Goal: Task Accomplishment & Management: Complete application form

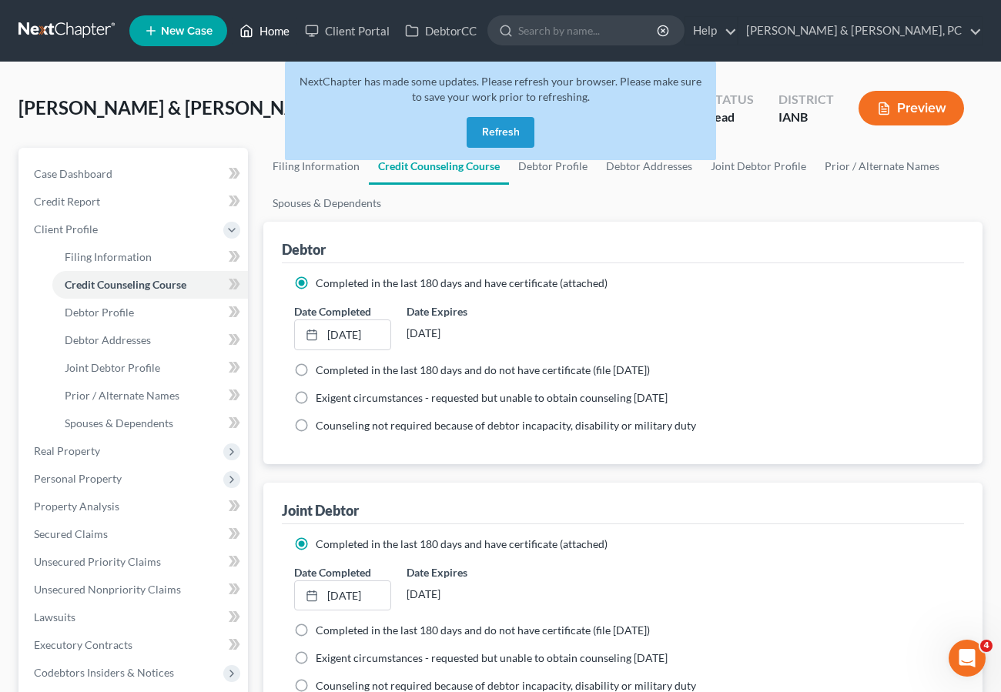
click at [252, 26] on icon at bounding box center [246, 31] width 14 height 18
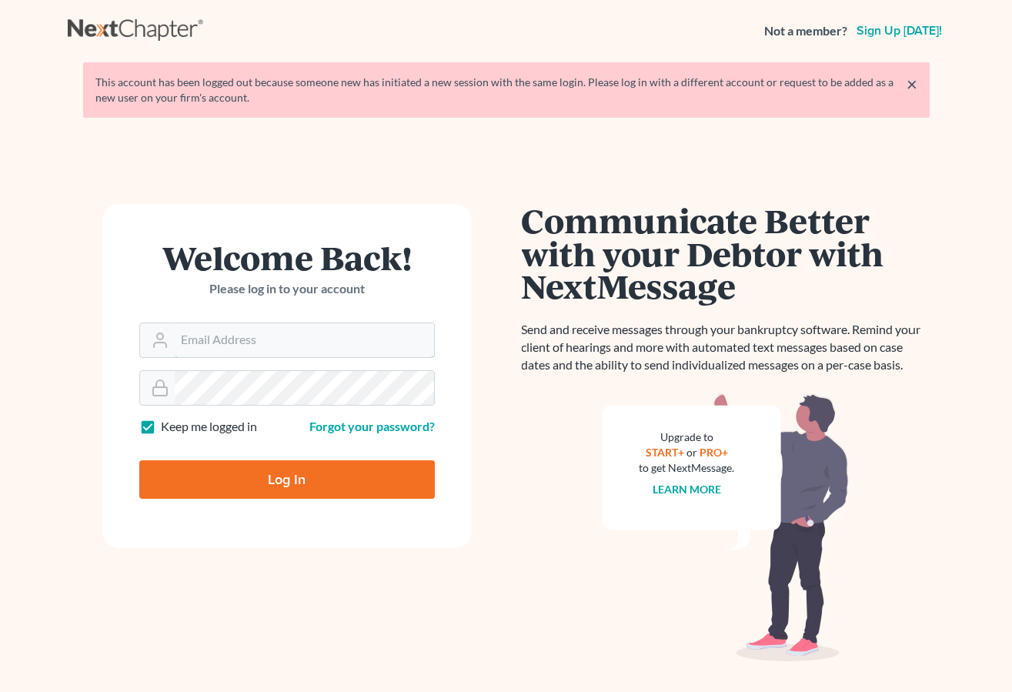
type input "[PERSON_NAME][EMAIL_ADDRESS][DOMAIN_NAME]"
click at [292, 477] on input "Log In" at bounding box center [287, 479] width 296 height 38
type input "Thinking..."
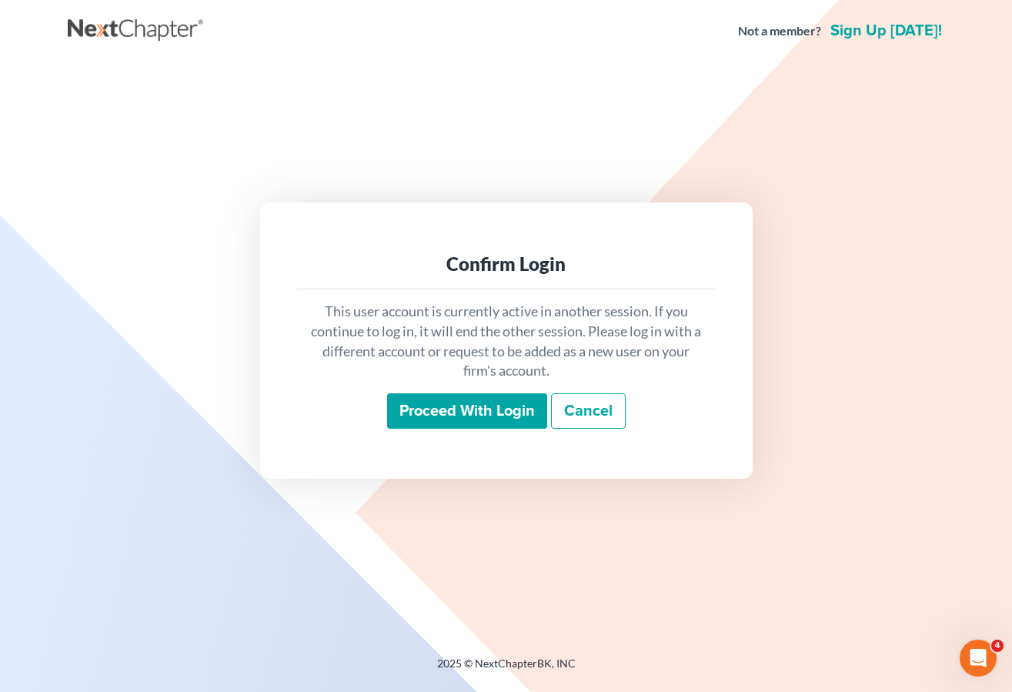
click at [457, 407] on input "Proceed with login" at bounding box center [467, 410] width 160 height 35
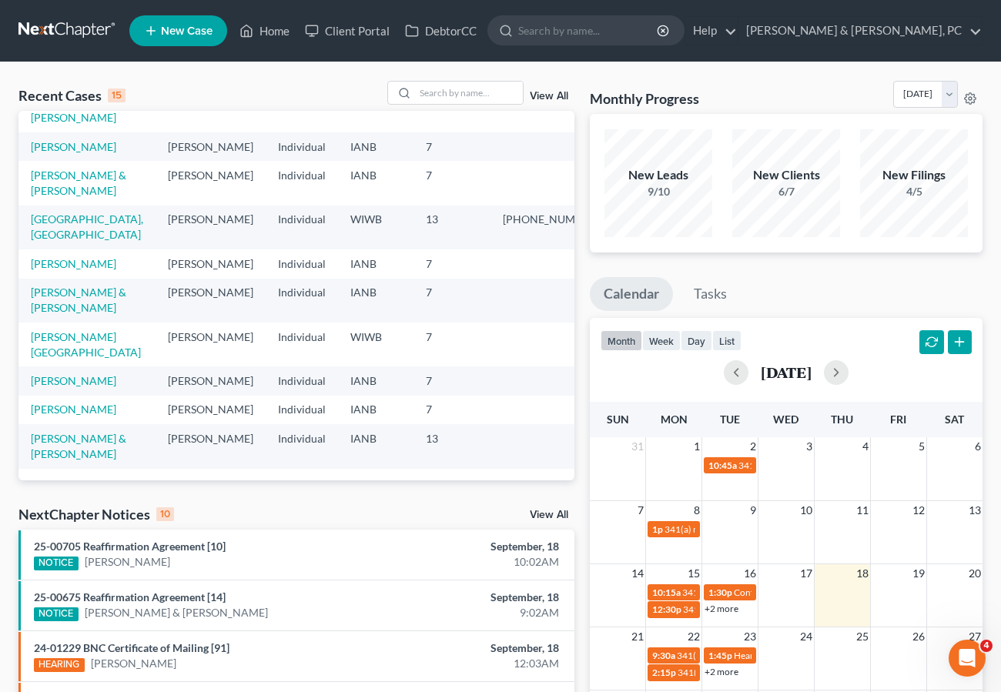
scroll to position [20, 0]
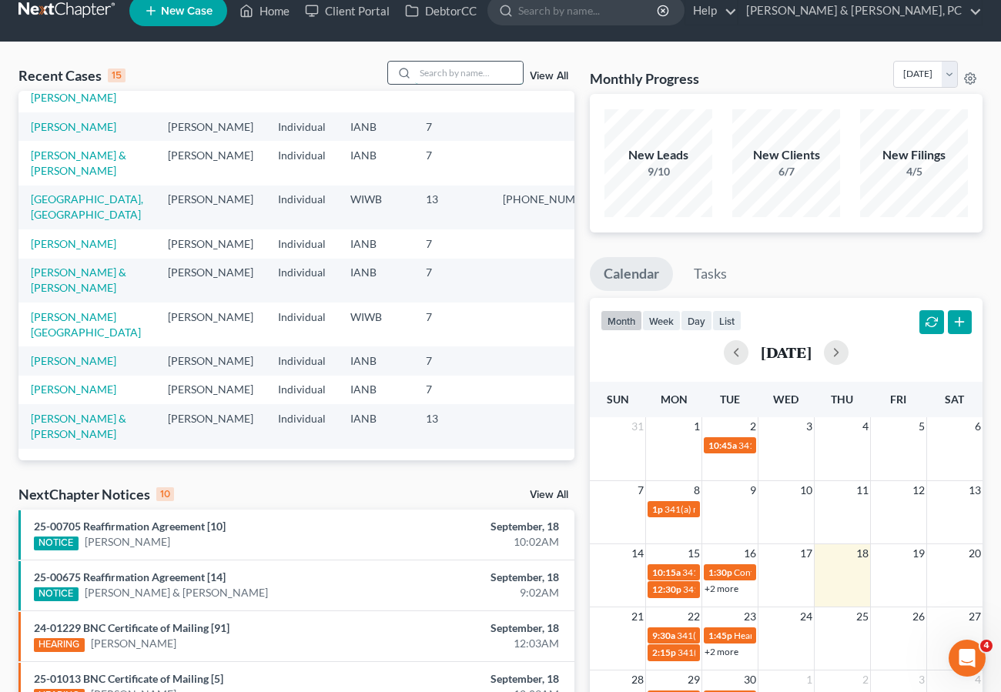
click at [426, 65] on input "search" at bounding box center [469, 73] width 108 height 22
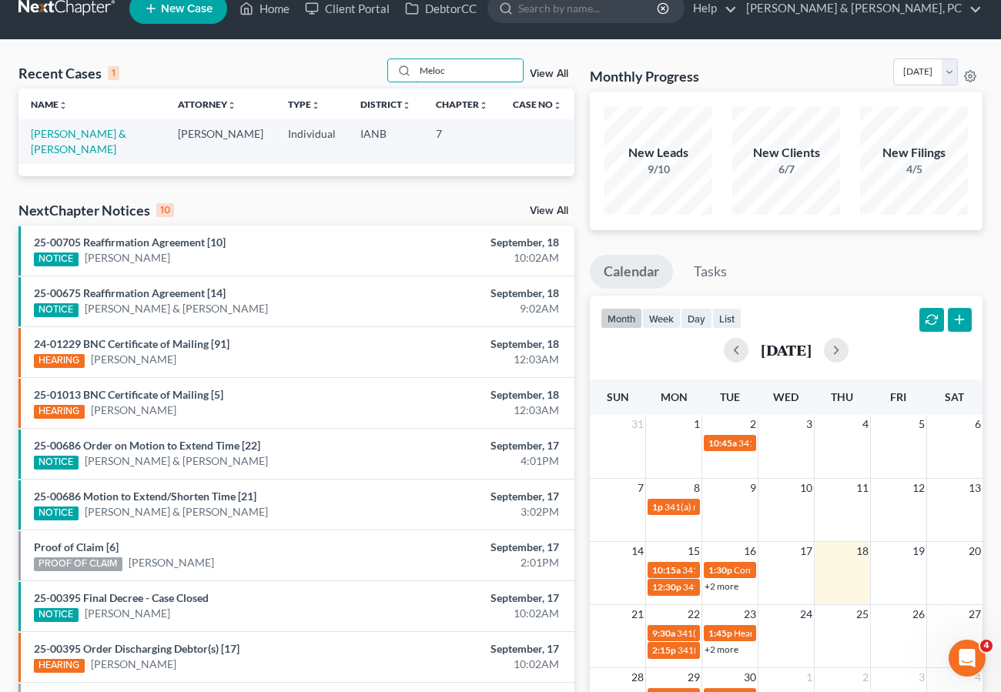
type input "Meloc"
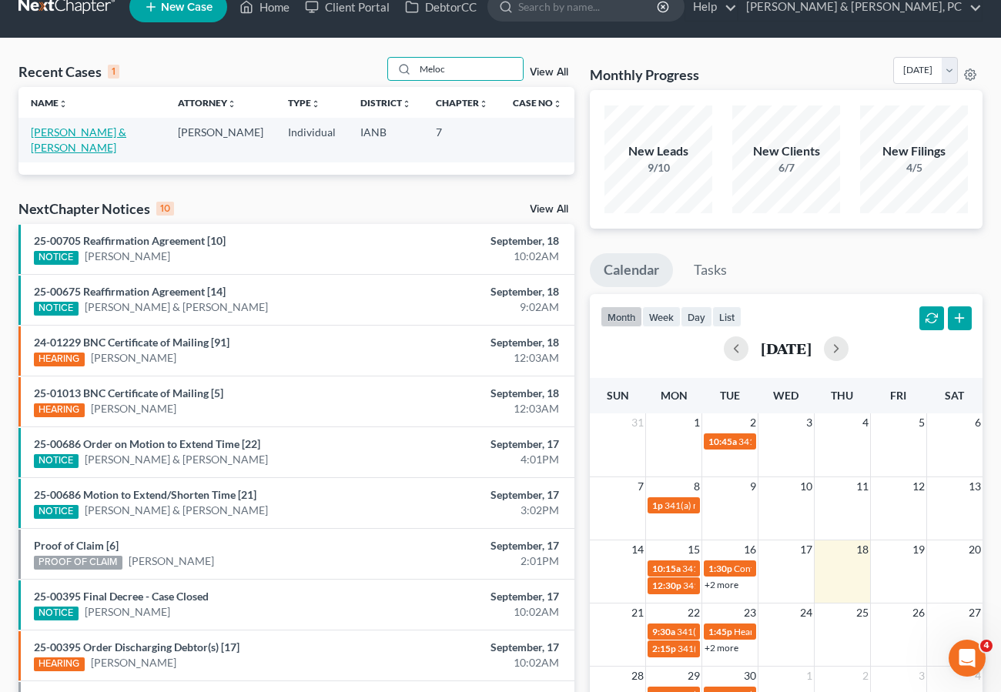
click at [122, 128] on link "Russell, Zachary & Meloccaro, Courtney" at bounding box center [78, 139] width 95 height 28
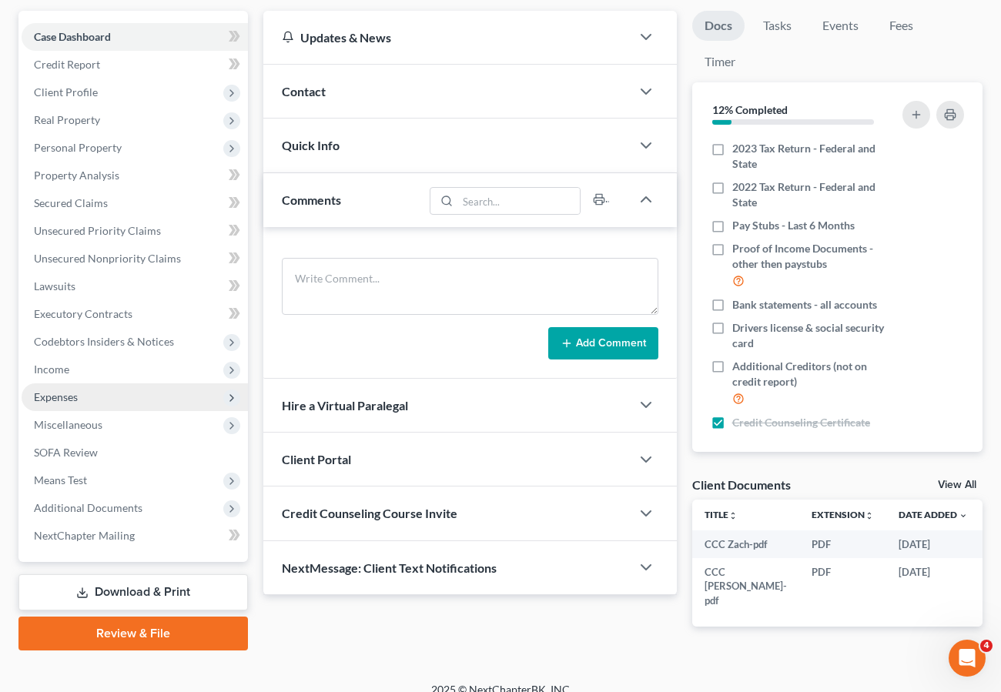
scroll to position [169, 0]
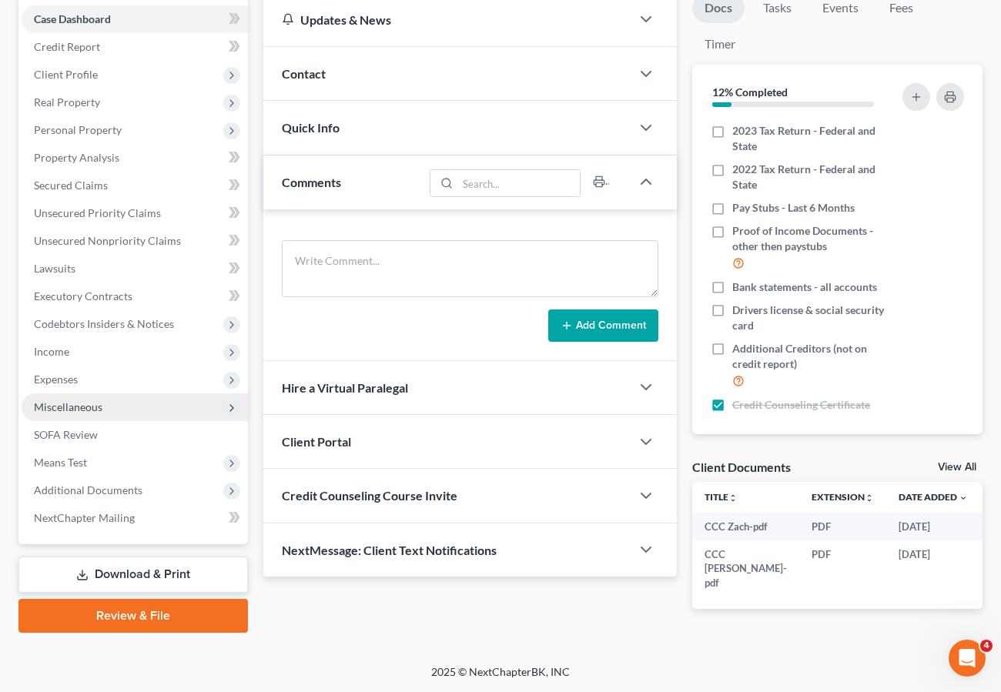
click at [121, 560] on link "Download & Print" at bounding box center [132, 574] width 229 height 36
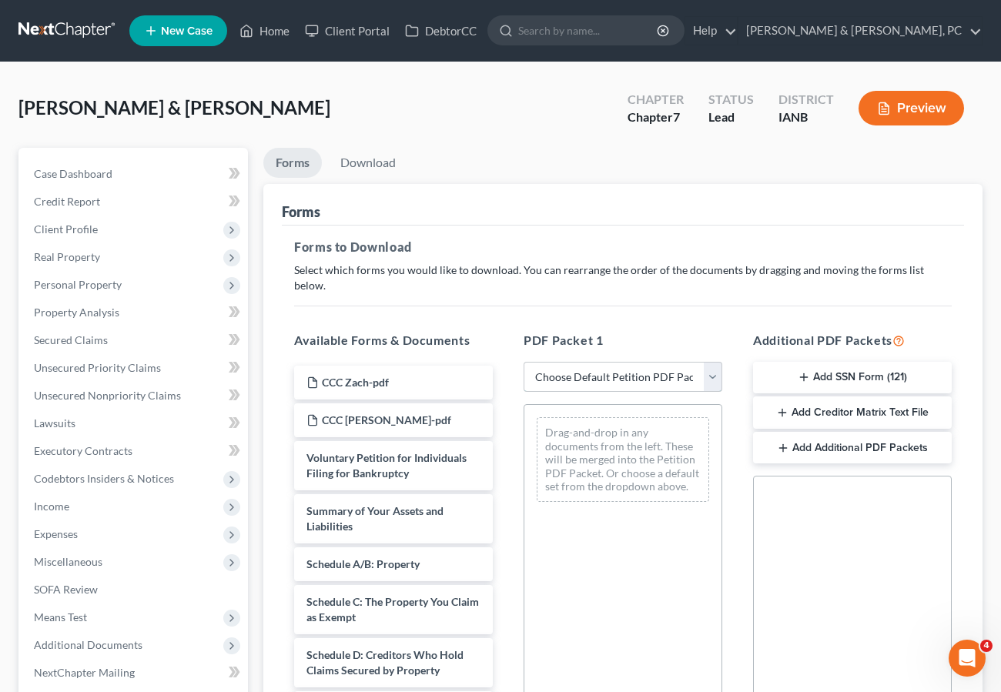
click at [626, 362] on select "Choose Default Petition PDF Packet Complete Bankruptcy Petition (all forms and …" at bounding box center [622, 377] width 199 height 31
select select "0"
click at [523, 362] on select "Choose Default Petition PDF Packet Complete Bankruptcy Petition (all forms and …" at bounding box center [622, 377] width 199 height 31
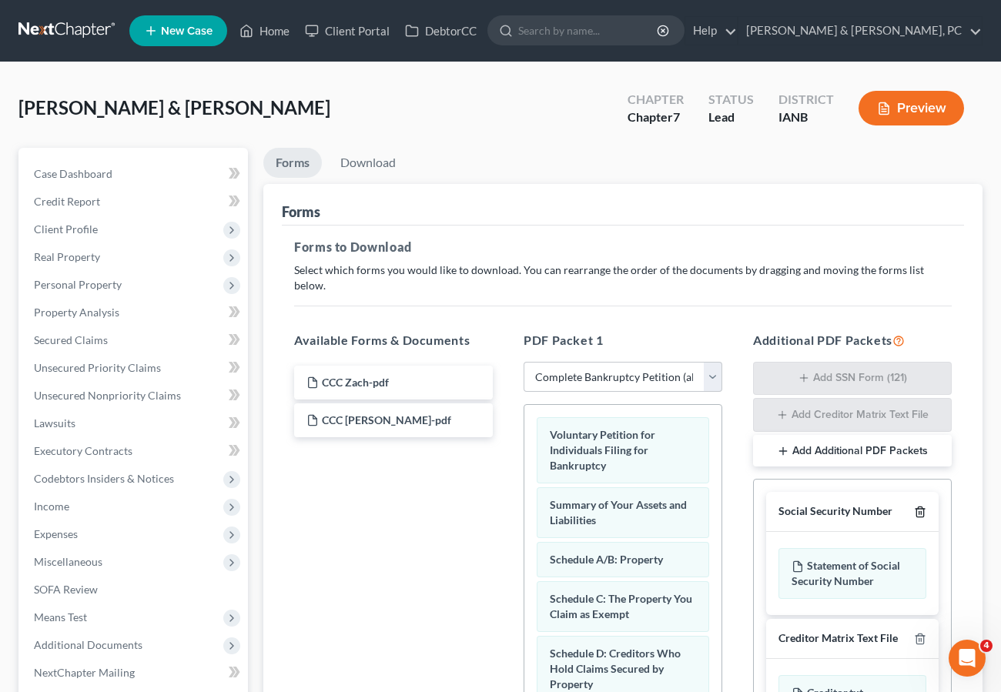
click at [920, 509] on polyline "button" at bounding box center [919, 509] width 9 height 0
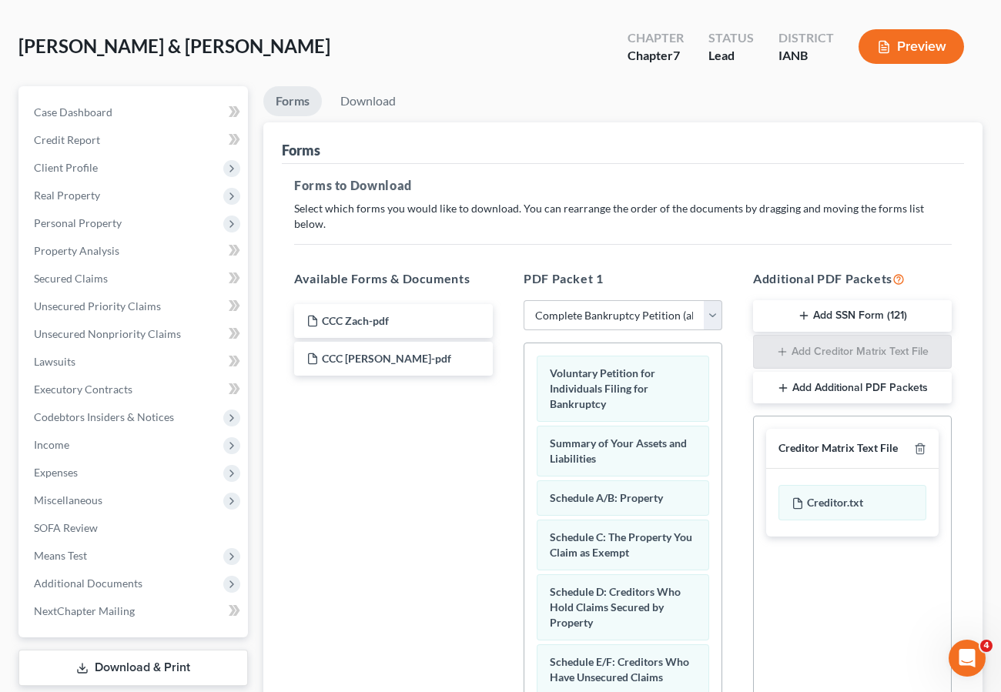
scroll to position [259, 0]
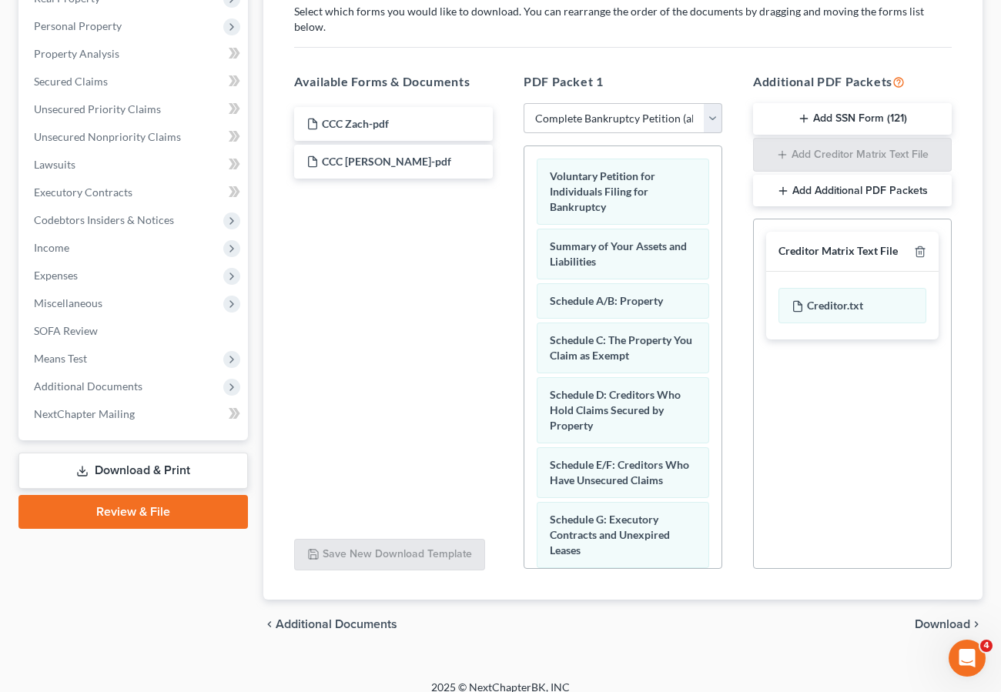
click at [946, 618] on span "Download" at bounding box center [941, 624] width 55 height 12
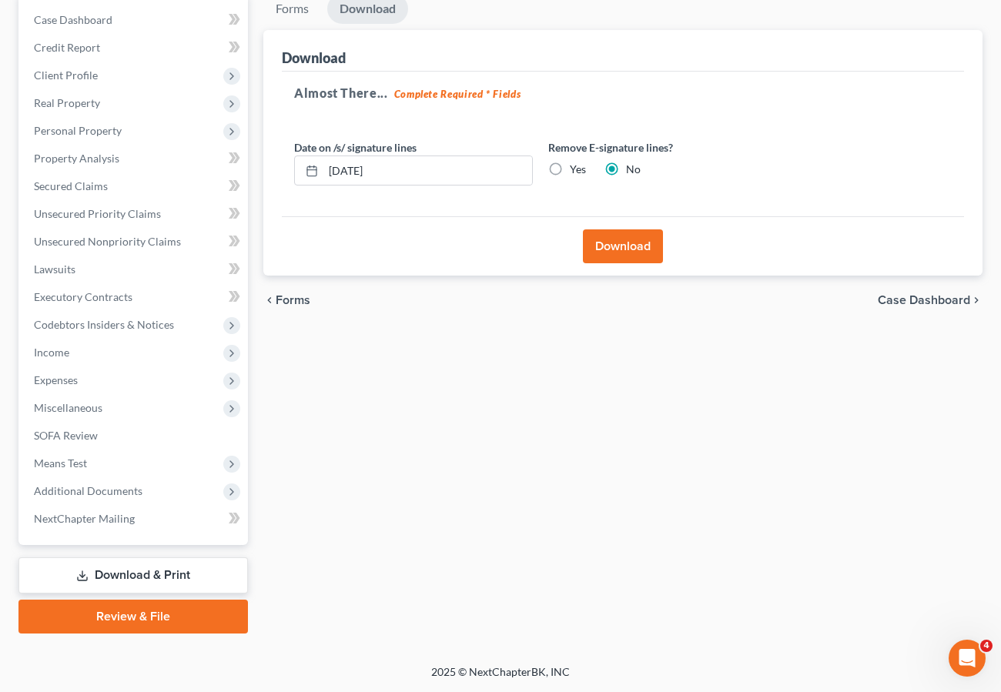
scroll to position [154, 0]
click at [627, 236] on button "Download" at bounding box center [623, 246] width 80 height 34
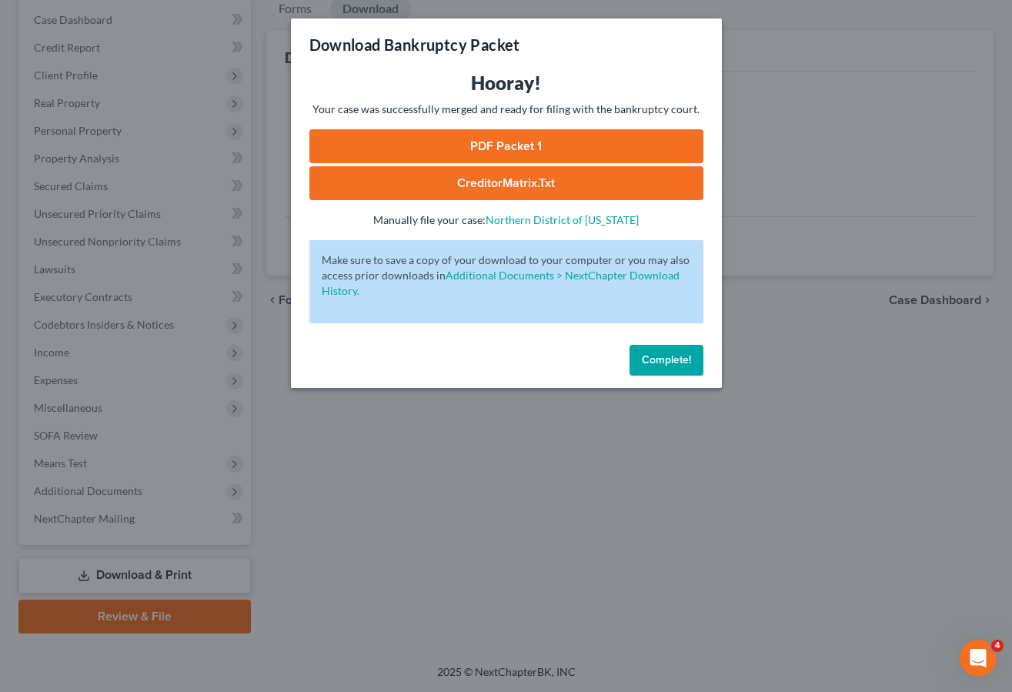
click at [574, 142] on link "PDF Packet 1" at bounding box center [506, 146] width 394 height 34
click at [676, 366] on span "Complete!" at bounding box center [666, 359] width 49 height 13
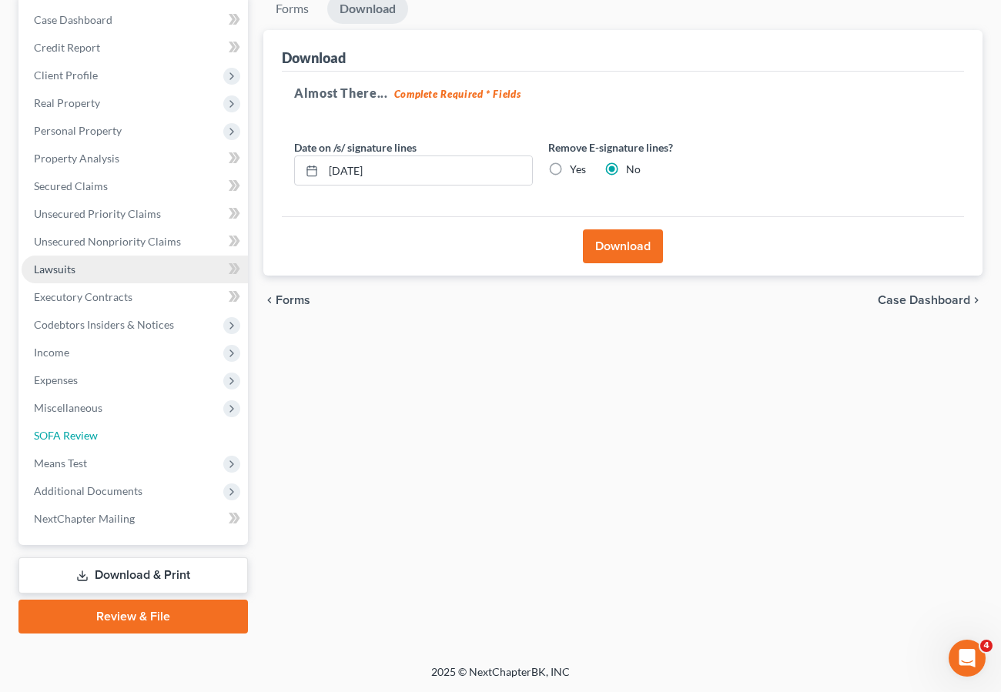
click at [137, 433] on link "SOFA Review" at bounding box center [135, 436] width 226 height 28
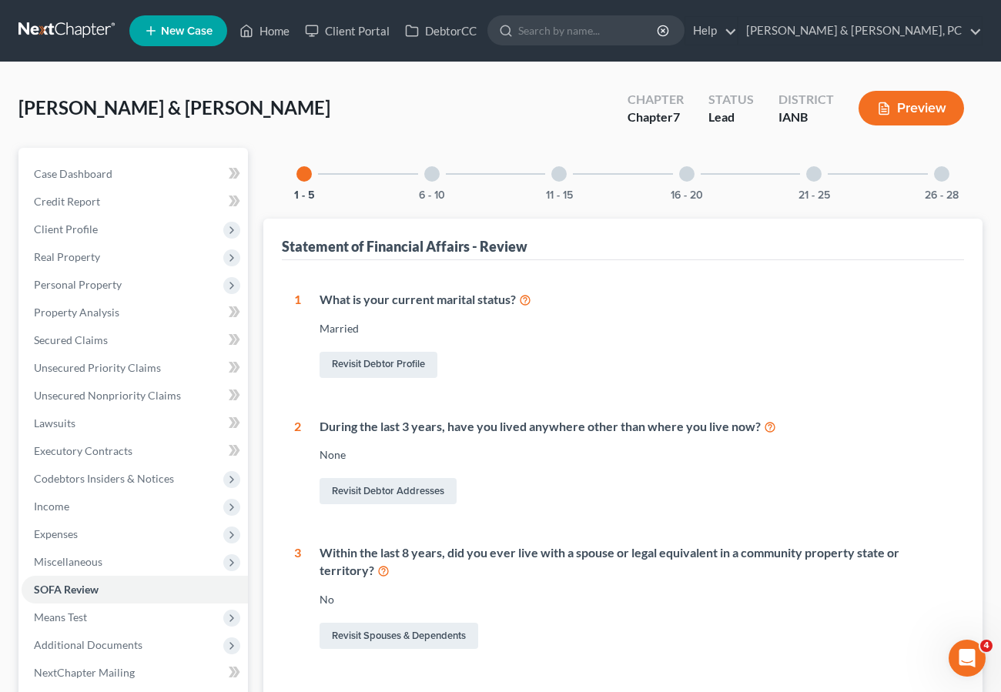
click at [945, 179] on div at bounding box center [941, 173] width 15 height 15
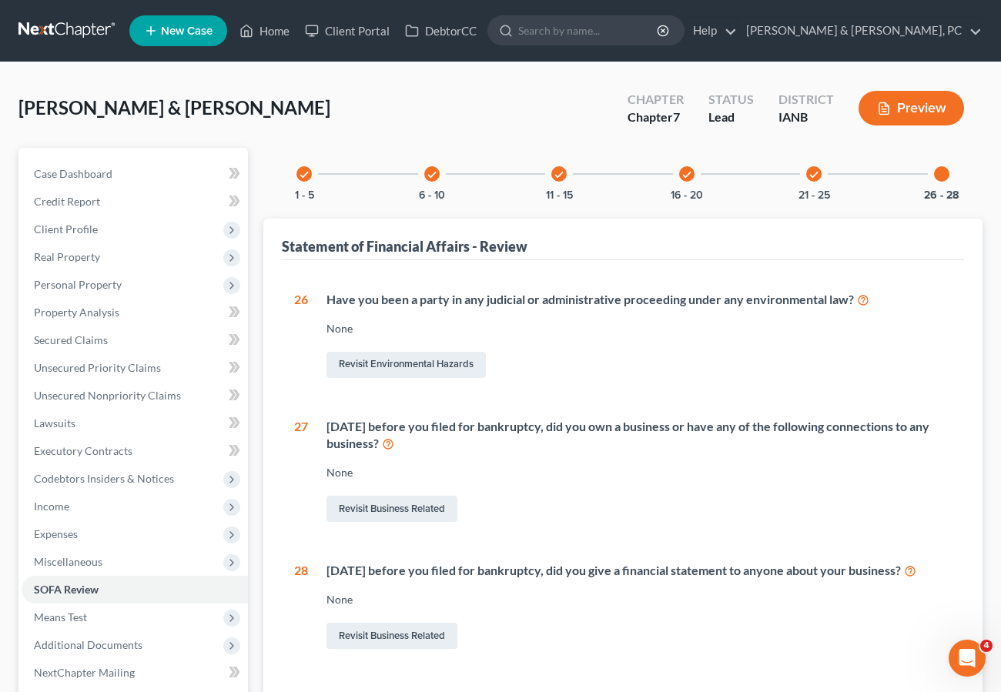
scroll to position [154, 0]
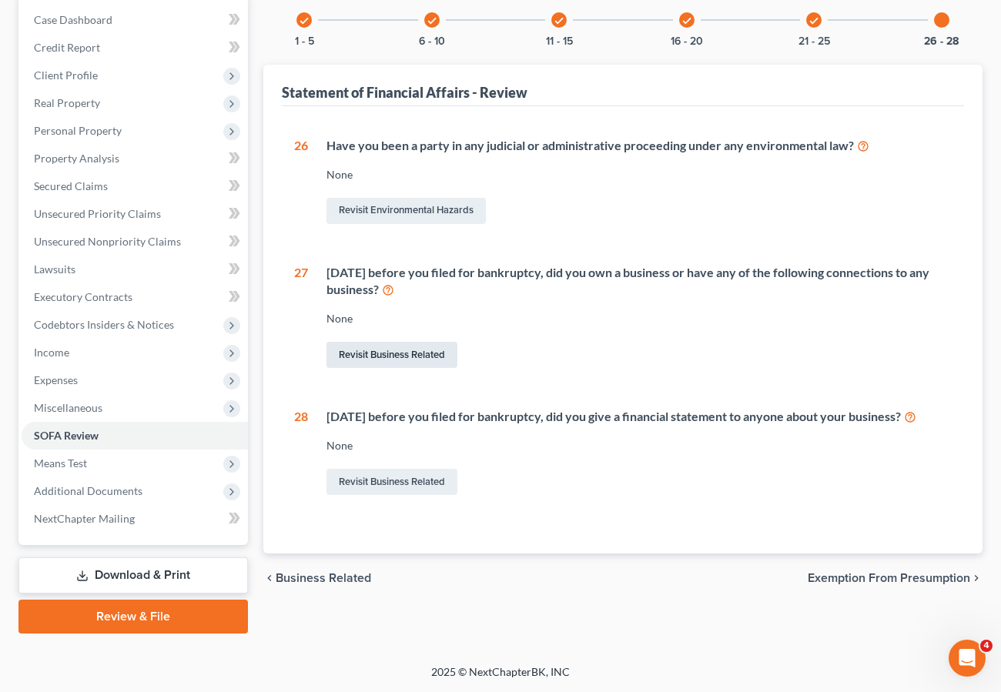
click at [369, 357] on link "Revisit Business Related" at bounding box center [391, 355] width 131 height 26
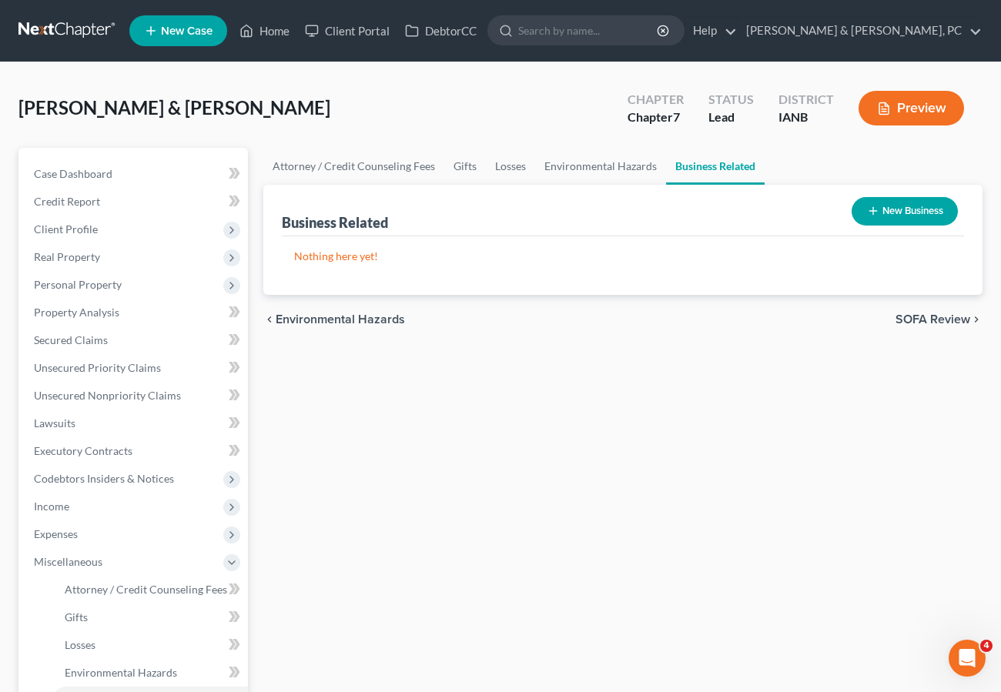
drag, startPoint x: 313, startPoint y: 254, endPoint x: 540, endPoint y: 242, distance: 226.6
click at [313, 254] on p "Nothing here yet!" at bounding box center [622, 256] width 657 height 15
click at [894, 212] on button "New Business" at bounding box center [904, 211] width 106 height 28
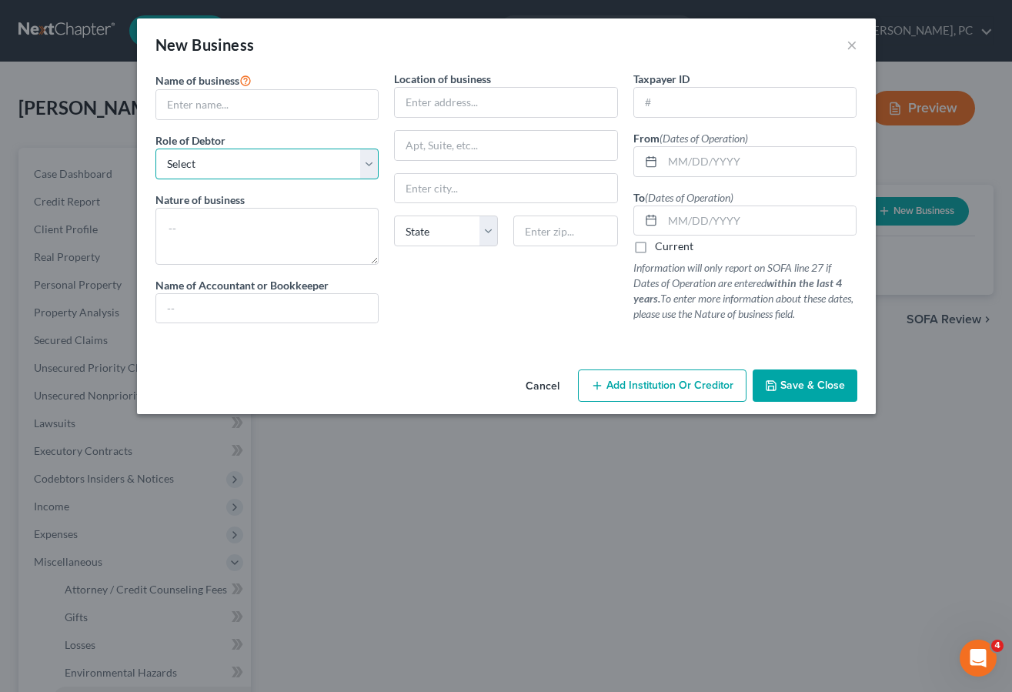
click at [207, 160] on select "Select A member of a limited liability company (LLC) or limited liability partn…" at bounding box center [267, 164] width 224 height 31
select select "sole_proprietor"
click at [155, 149] on select "Select A member of a limited liability company (LLC) or limited liability partn…" at bounding box center [267, 164] width 224 height 31
click at [241, 92] on input "text" at bounding box center [267, 104] width 222 height 29
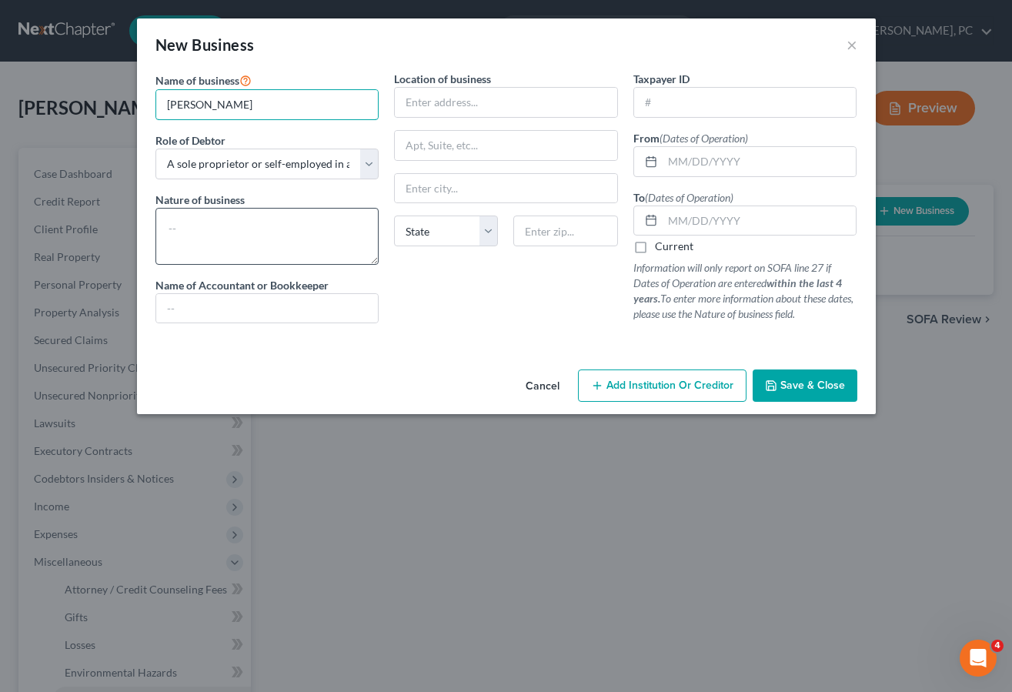
type input "Zachary Russell"
click at [232, 223] on textarea at bounding box center [267, 236] width 224 height 57
click at [436, 96] on input "text" at bounding box center [506, 102] width 222 height 29
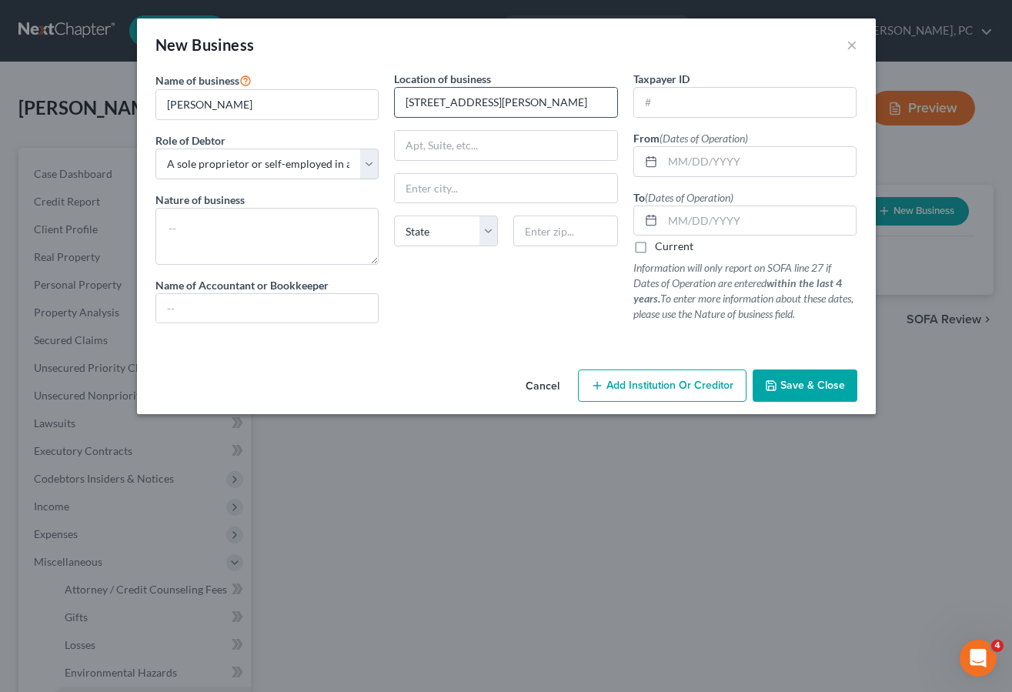
type input "745 Davis Street"
type input "52001"
type input "Dubuque"
select select "16"
click at [804, 380] on span "Save & Close" at bounding box center [812, 385] width 65 height 13
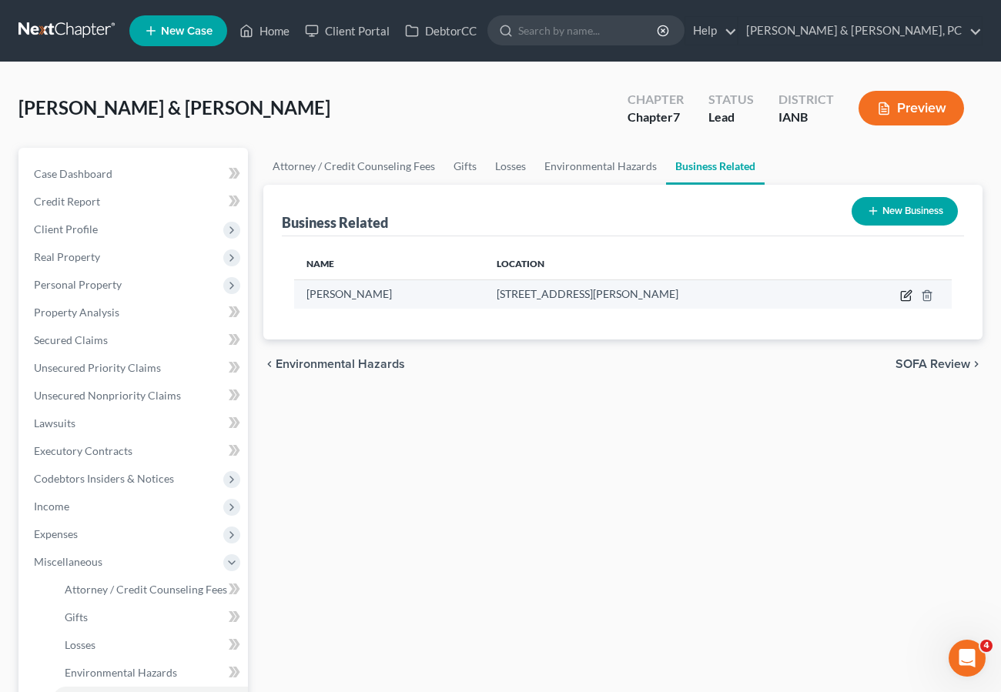
click at [904, 296] on icon "button" at bounding box center [906, 295] width 12 height 12
select select "sole_proprietor"
select select "16"
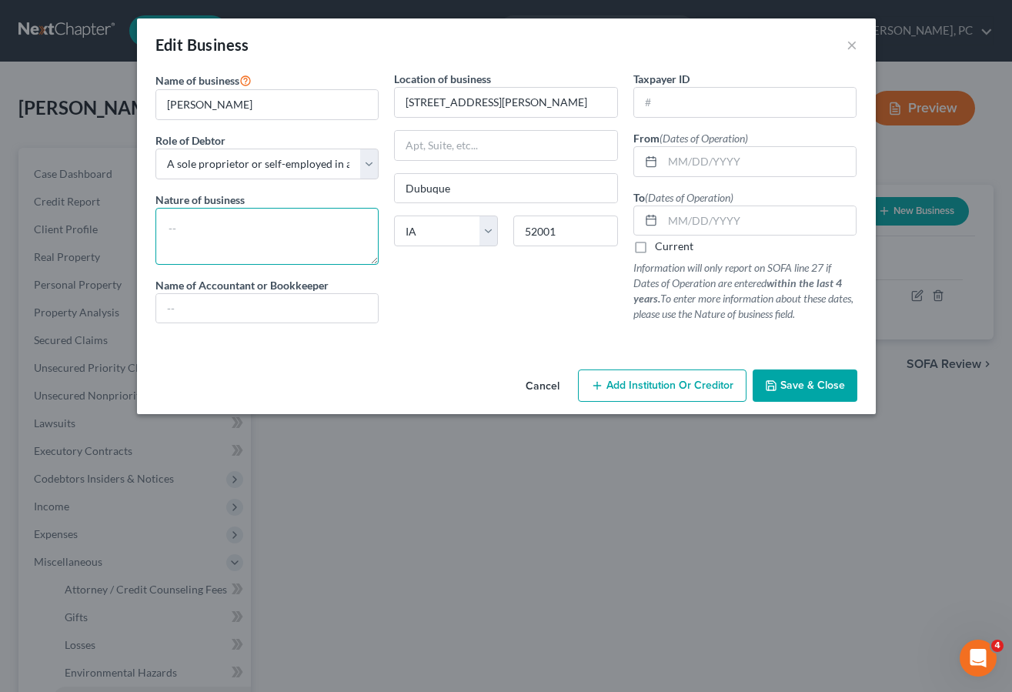
click at [261, 235] on textarea at bounding box center [267, 236] width 224 height 57
type textarea "Handyman"
click at [677, 157] on input "text" at bounding box center [760, 161] width 194 height 29
click at [670, 247] on label "Current" at bounding box center [674, 246] width 38 height 15
click at [670, 247] on input "Current" at bounding box center [666, 244] width 10 height 10
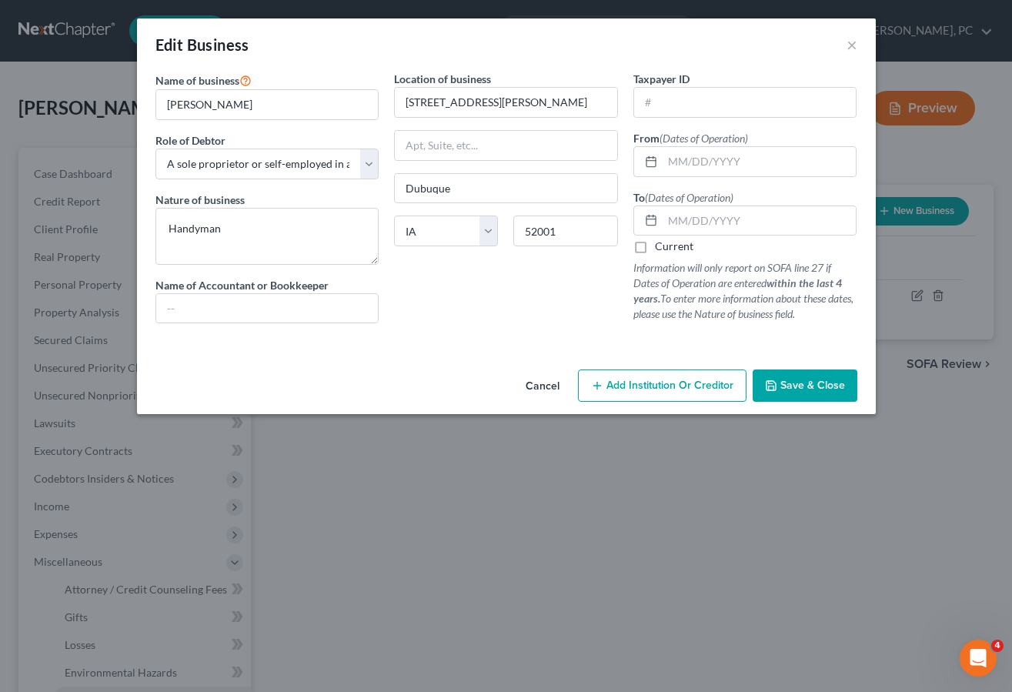
checkbox input "true"
click at [786, 372] on button "Save & Close" at bounding box center [805, 385] width 105 height 32
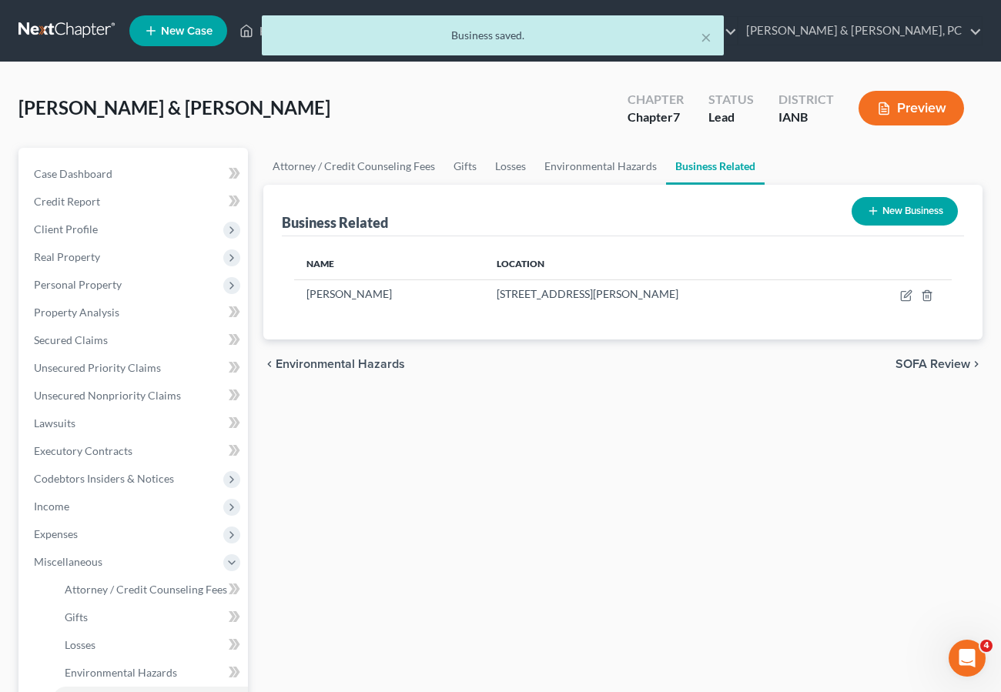
click at [924, 210] on button "New Business" at bounding box center [904, 211] width 106 height 28
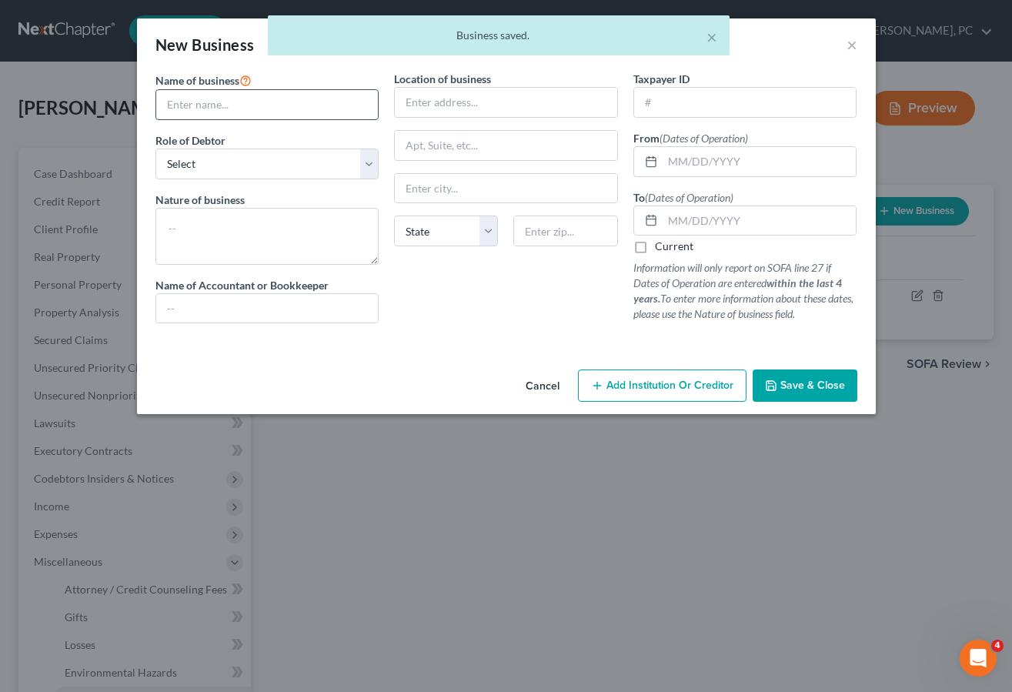
click at [236, 107] on input "text" at bounding box center [267, 104] width 222 height 29
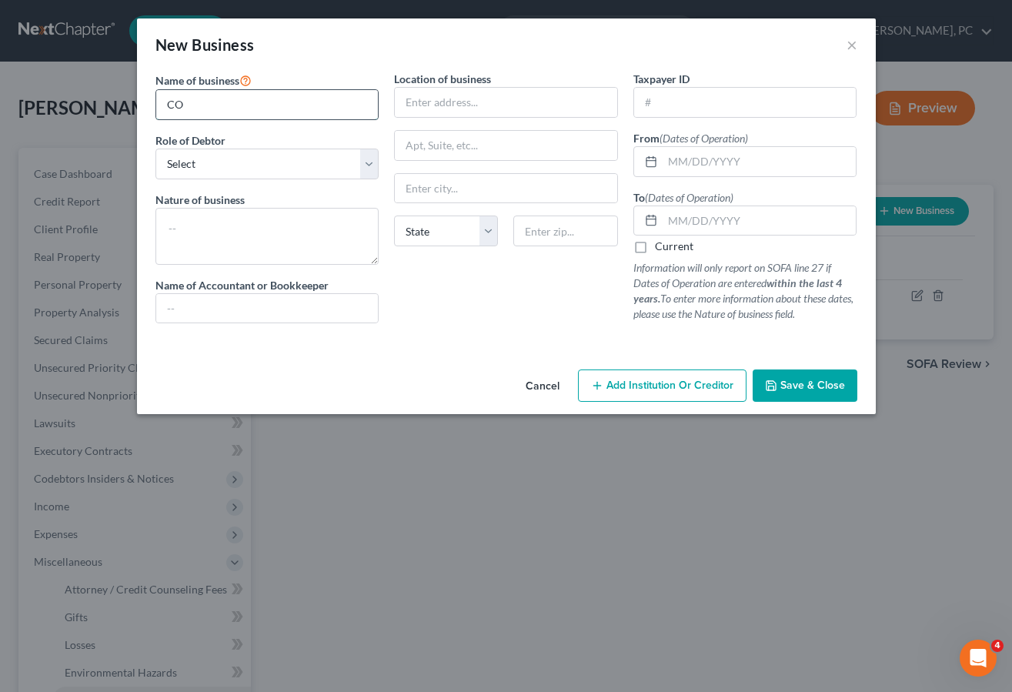
type input "C"
type input "Courtney Meloccaro"
click at [243, 163] on select "Select A member of a limited liability company (LLC) or limited liability partn…" at bounding box center [267, 164] width 224 height 31
select select "sole_proprietor"
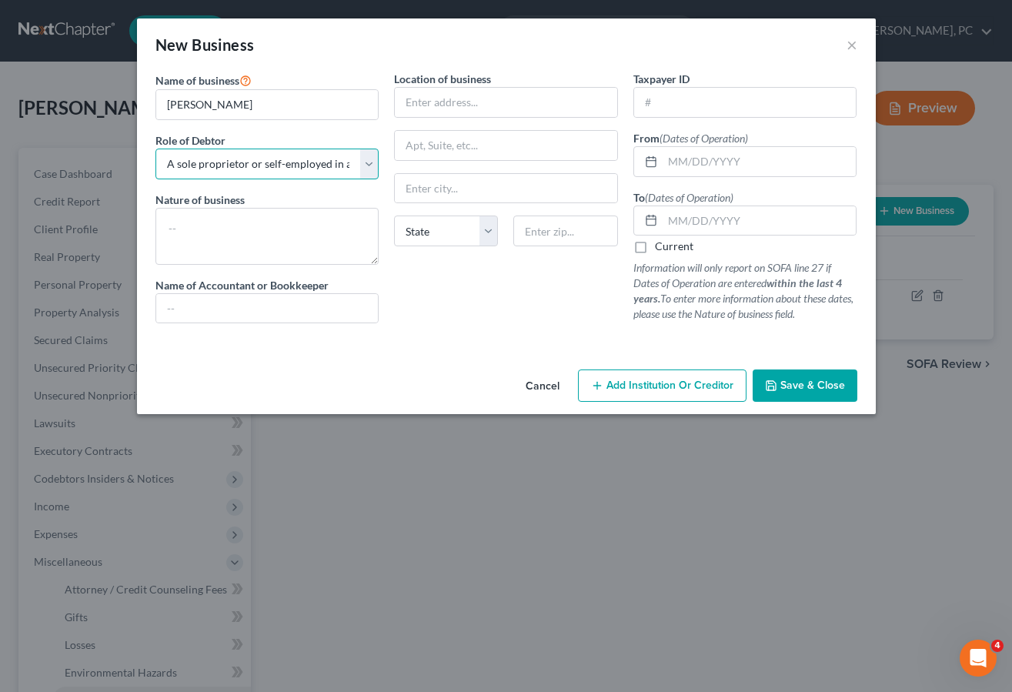
click at [155, 149] on select "Select A member of a limited liability company (LLC) or limited liability partn…" at bounding box center [267, 164] width 224 height 31
click at [216, 239] on textarea at bounding box center [267, 236] width 224 height 57
type textarea "Esthetician"
click at [437, 95] on input "text" at bounding box center [506, 102] width 222 height 29
type input "745 Davis Street"
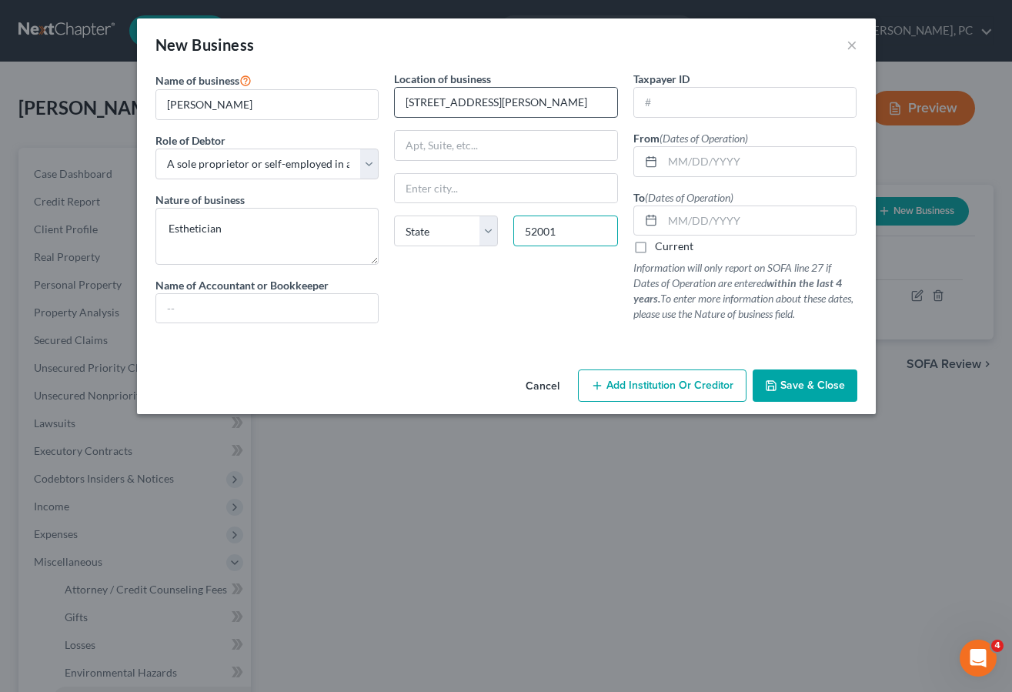
type input "52001"
type input "Dubuque"
select select "16"
click at [667, 249] on label "Current" at bounding box center [674, 246] width 38 height 15
click at [667, 249] on input "Current" at bounding box center [666, 244] width 10 height 10
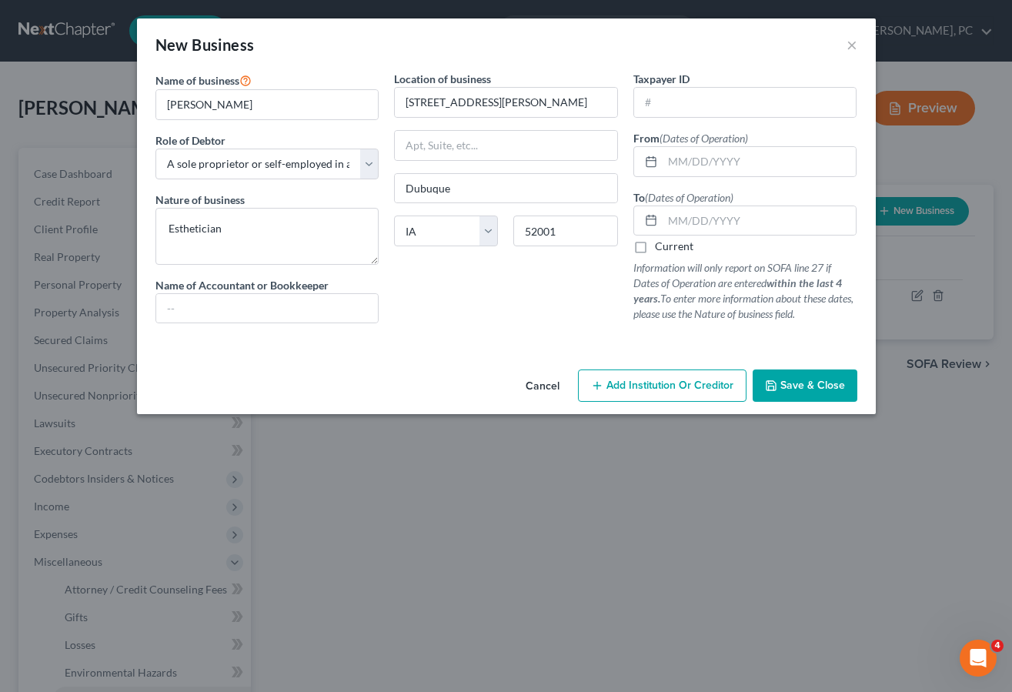
checkbox input "true"
click at [811, 381] on span "Save & Close" at bounding box center [812, 385] width 65 height 13
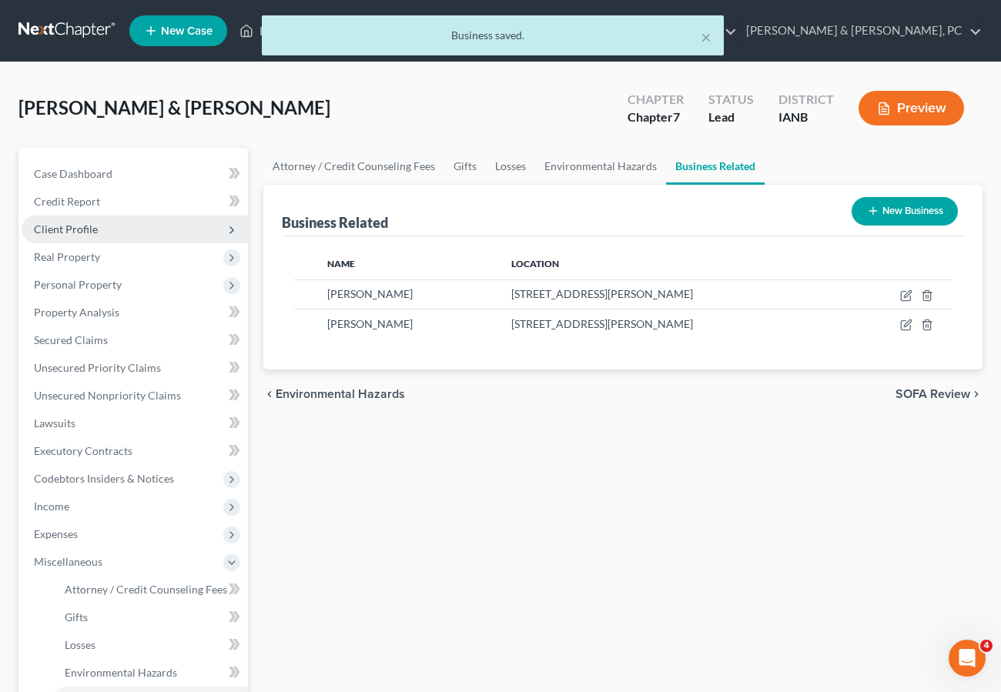
click at [89, 234] on span "Client Profile" at bounding box center [66, 228] width 64 height 13
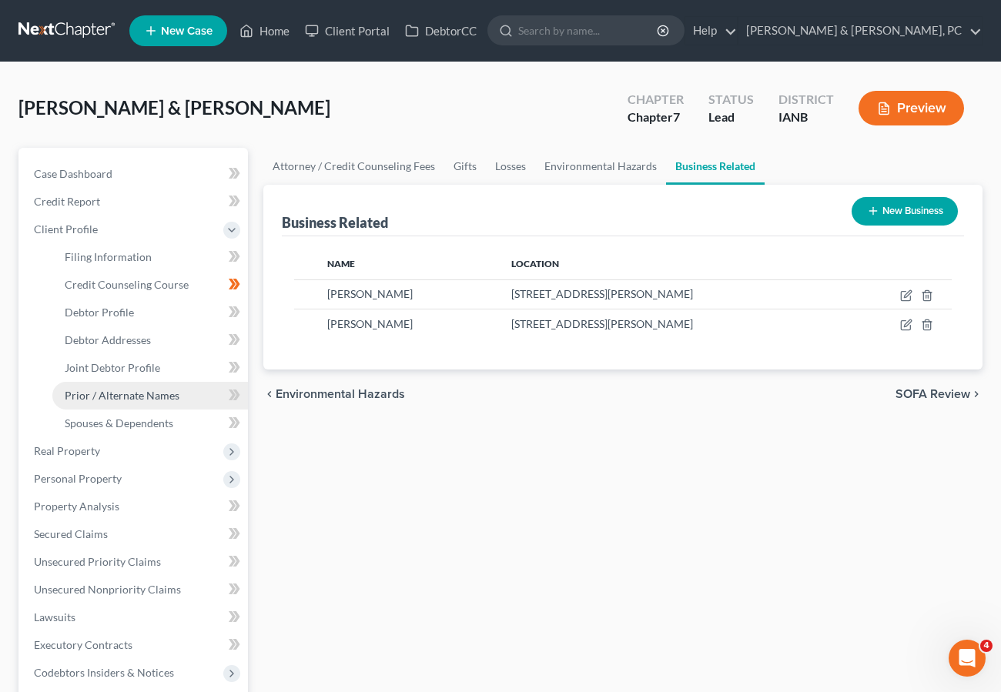
click at [125, 394] on span "Prior / Alternate Names" at bounding box center [122, 395] width 115 height 13
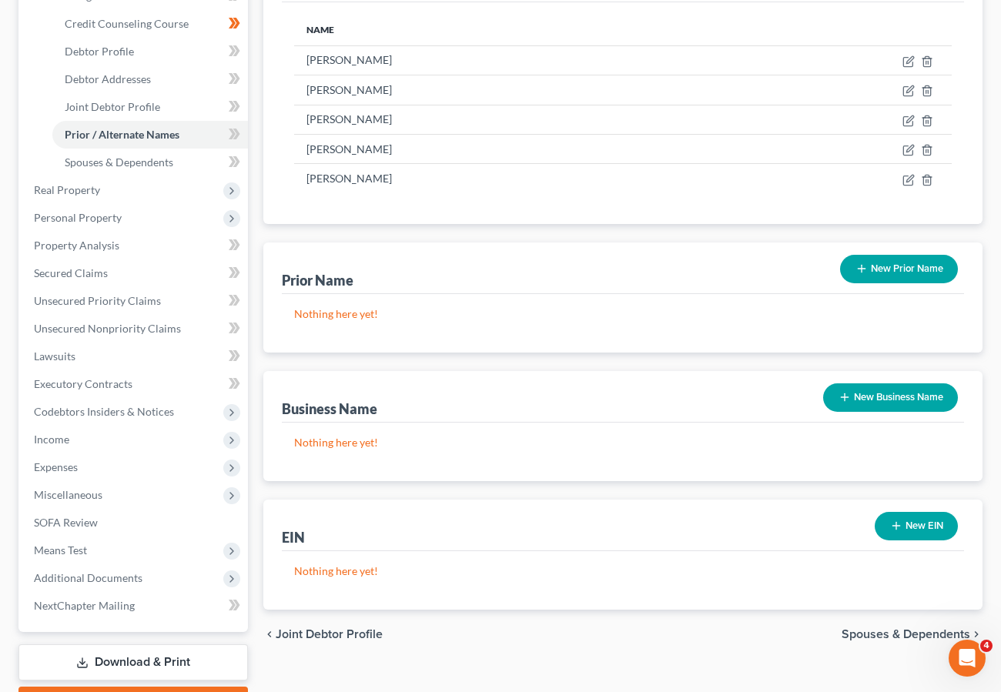
scroll to position [262, 0]
click at [877, 395] on button "New Business Name" at bounding box center [890, 397] width 135 height 28
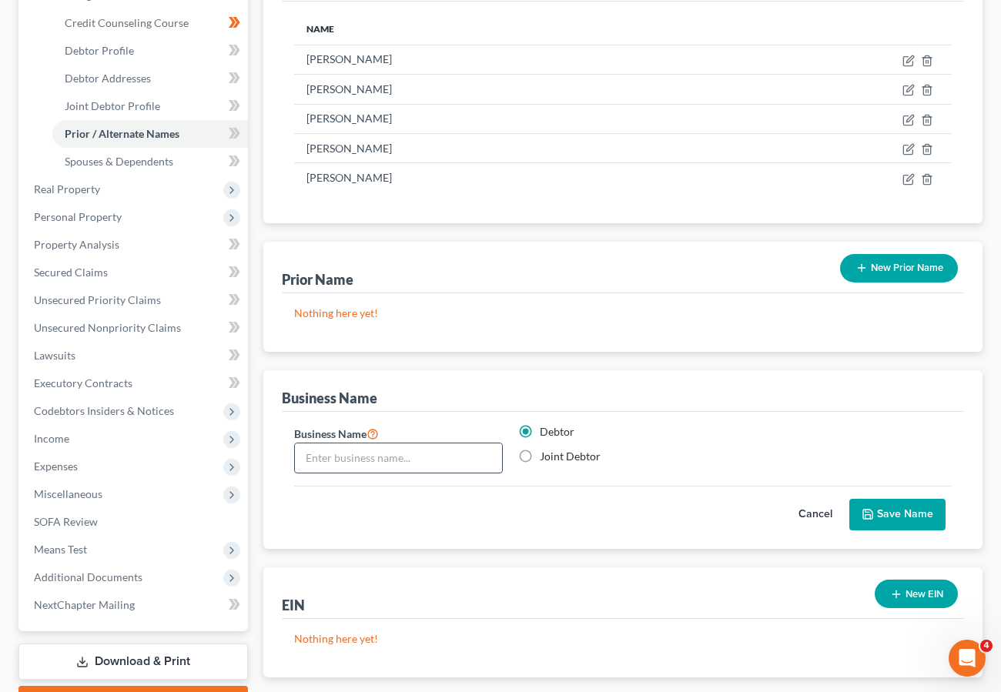
click at [366, 459] on input "text" at bounding box center [398, 457] width 207 height 29
type input "Zach Russell"
click at [910, 514] on button "Save Name" at bounding box center [897, 515] width 96 height 32
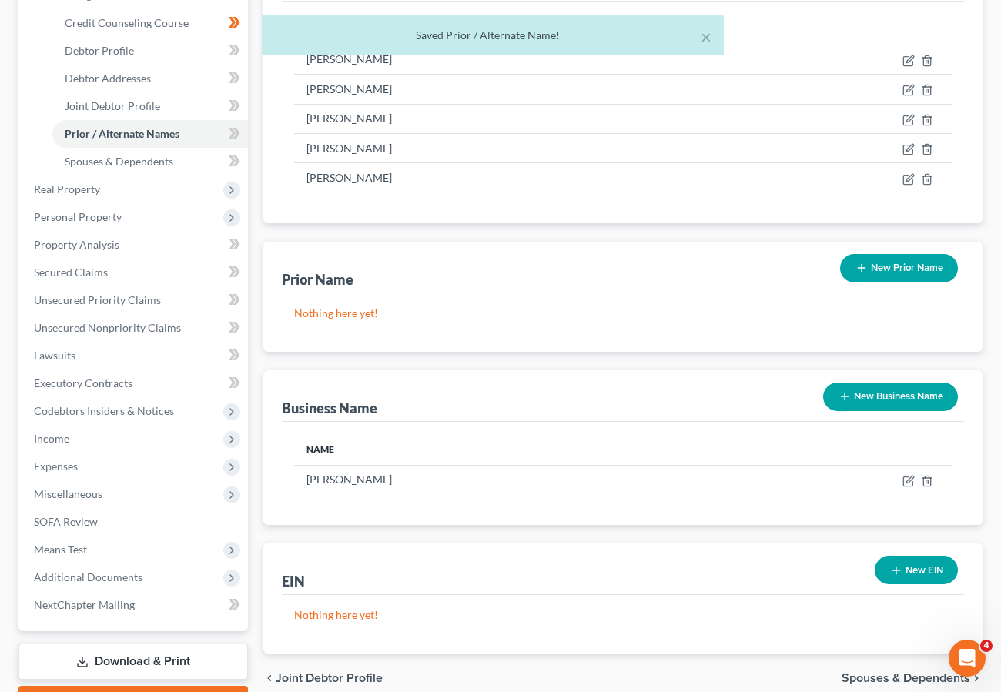
click at [887, 388] on button "New Business Name" at bounding box center [890, 397] width 135 height 28
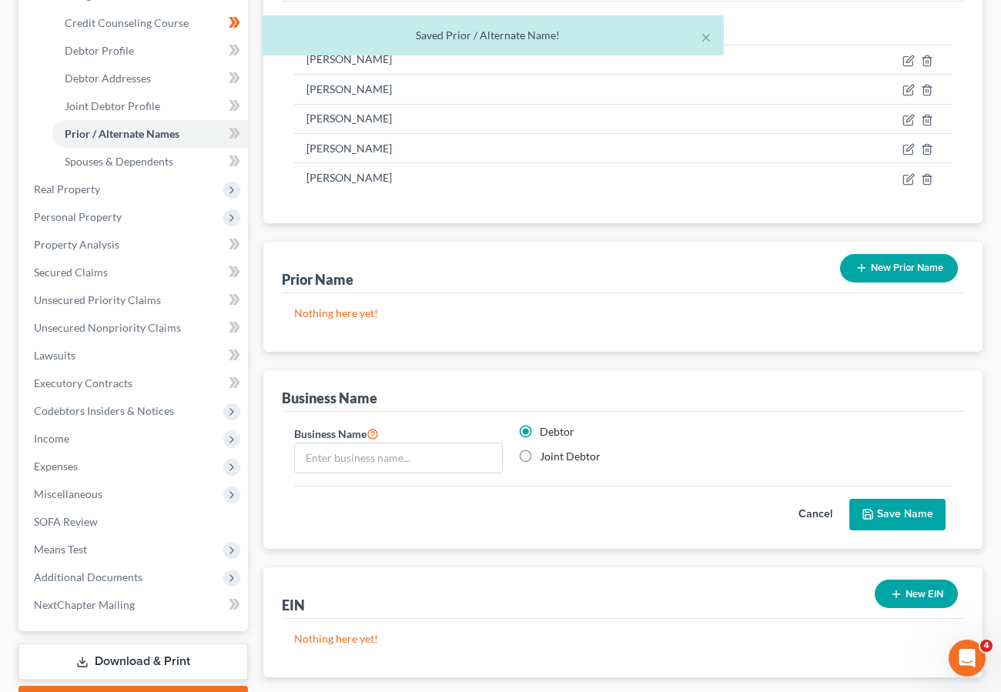
click at [540, 455] on label "Joint Debtor" at bounding box center [570, 456] width 61 height 15
click at [546, 455] on input "Joint Debtor" at bounding box center [551, 454] width 10 height 10
radio input "true"
radio input "false"
click at [354, 462] on input "text" at bounding box center [398, 457] width 207 height 29
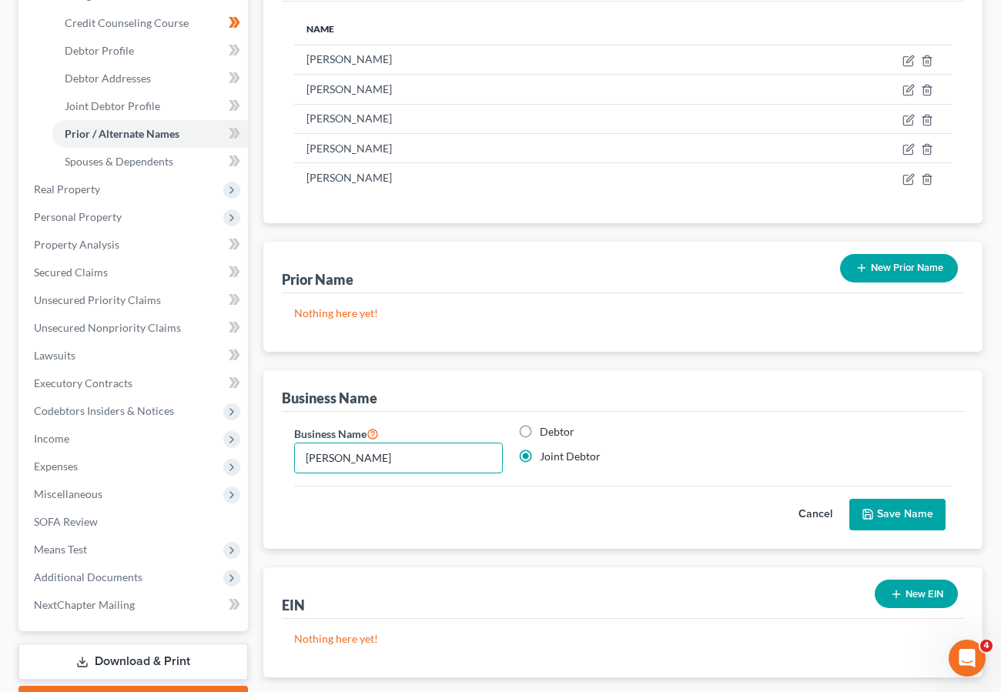
type input "Courteny Meloccaro"
click at [892, 514] on button "Save Name" at bounding box center [897, 515] width 96 height 32
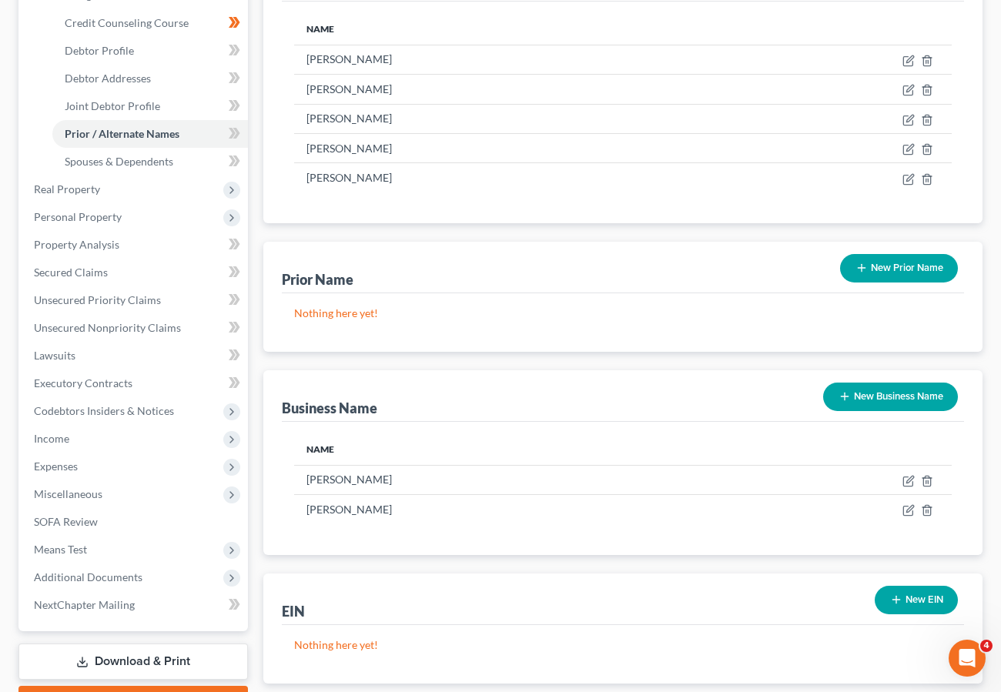
drag, startPoint x: 547, startPoint y: 246, endPoint x: 588, endPoint y: 226, distance: 45.8
click at [547, 246] on div "Prior Name New Prior Name" at bounding box center [623, 268] width 682 height 52
click at [70, 437] on span "Income" at bounding box center [135, 439] width 226 height 28
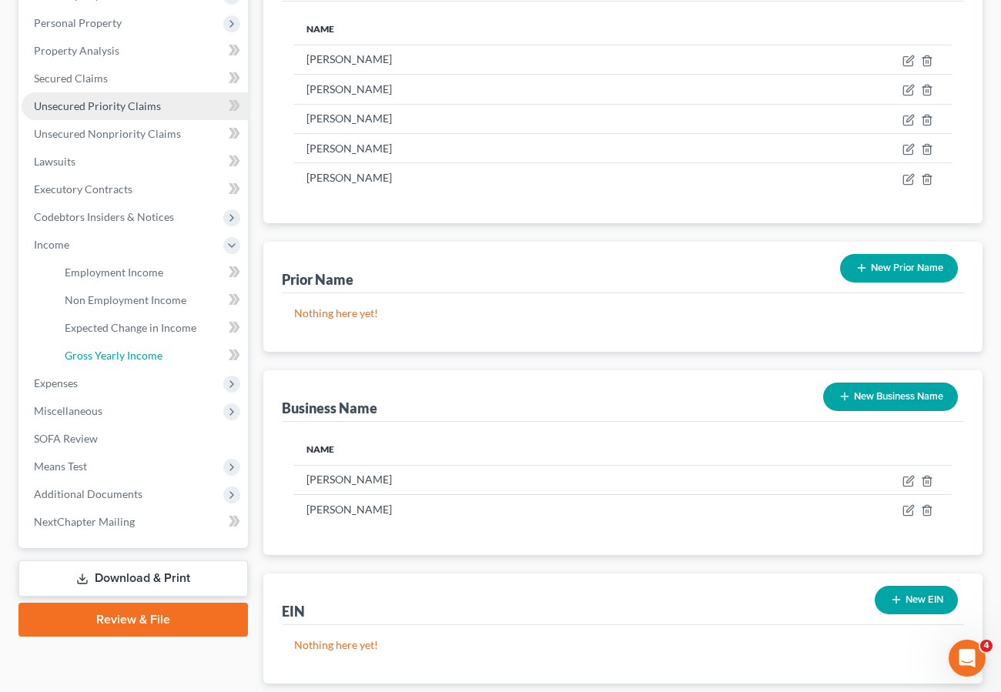
click at [116, 354] on span "Gross Yearly Income" at bounding box center [114, 355] width 98 height 13
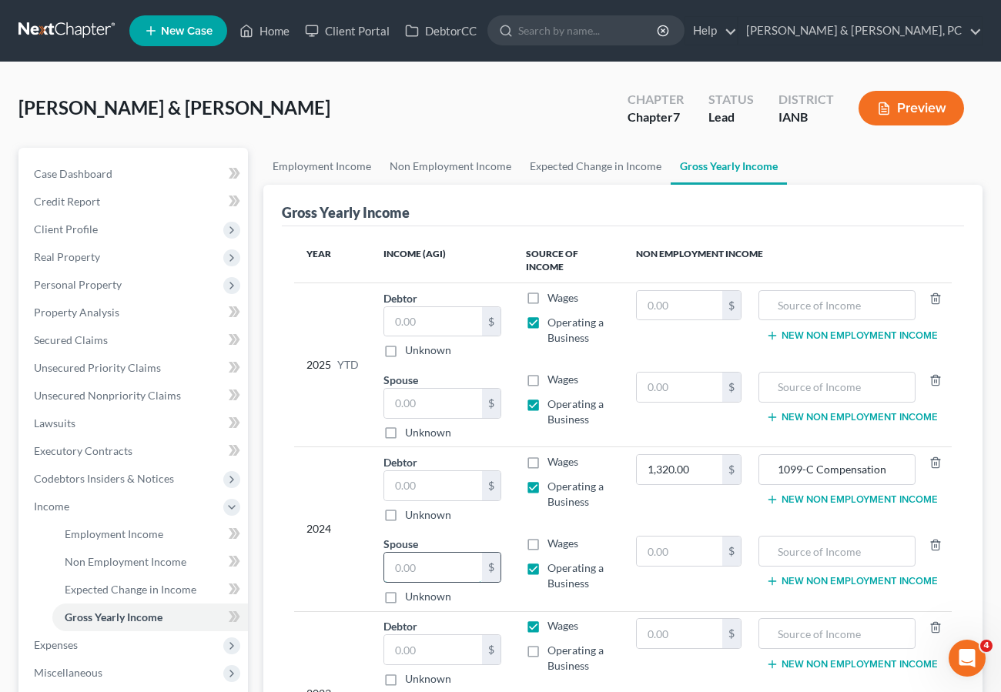
click at [410, 567] on input "text" at bounding box center [433, 567] width 98 height 29
type input "44,421.63"
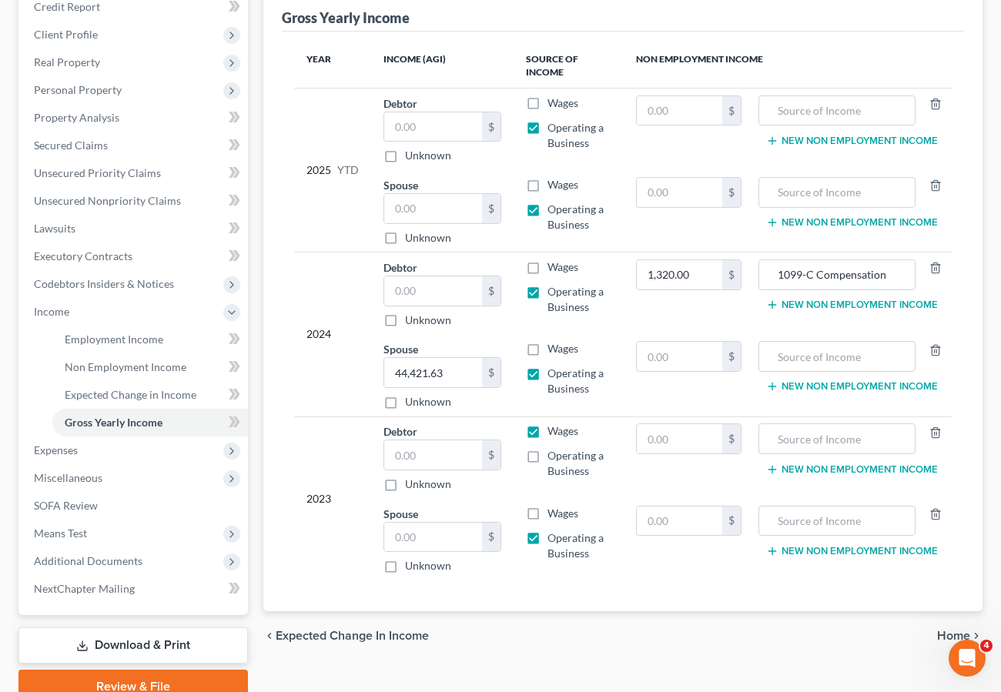
scroll to position [265, 0]
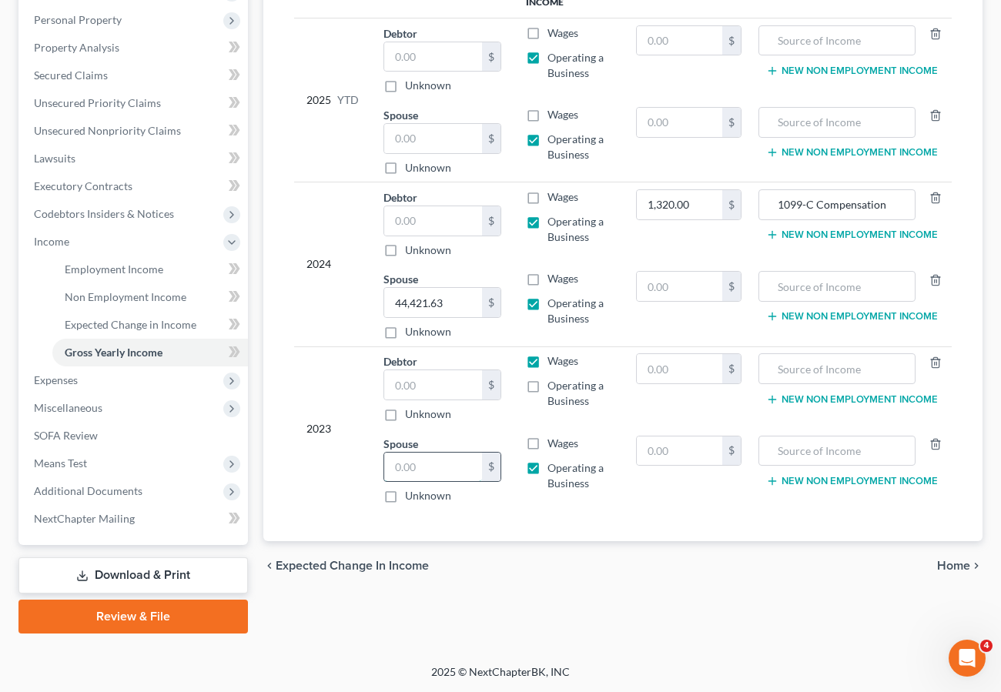
click at [399, 471] on input "text" at bounding box center [433, 467] width 98 height 29
type input "62,584.48"
drag, startPoint x: 603, startPoint y: 569, endPoint x: 610, endPoint y: 575, distance: 9.9
click at [610, 575] on div "chevron_left Expected Change in Income Home chevron_right" at bounding box center [622, 565] width 719 height 49
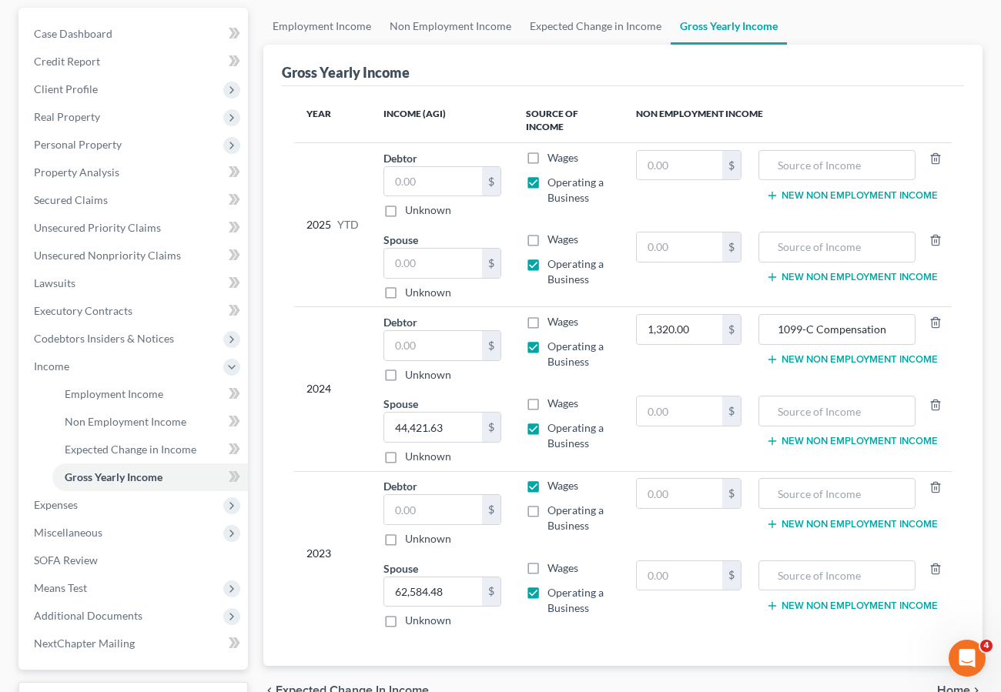
scroll to position [109, 0]
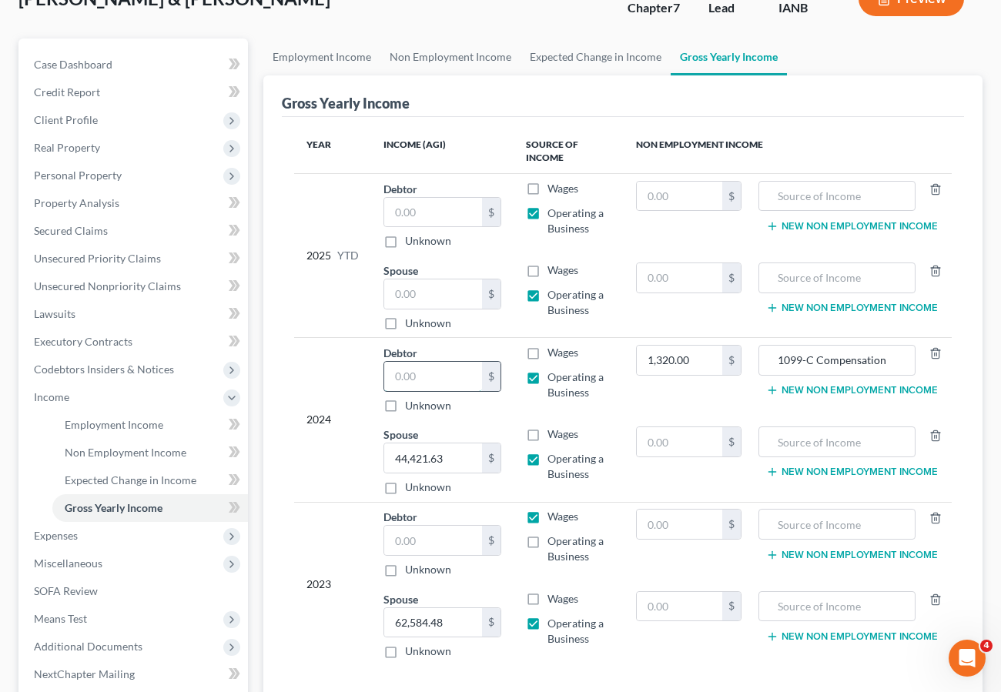
click at [432, 376] on input "text" at bounding box center [433, 376] width 98 height 29
type input "1,320"
type input "0"
click at [383, 109] on div "Gross Yearly Income" at bounding box center [346, 103] width 128 height 18
click at [428, 287] on input "text" at bounding box center [433, 293] width 98 height 29
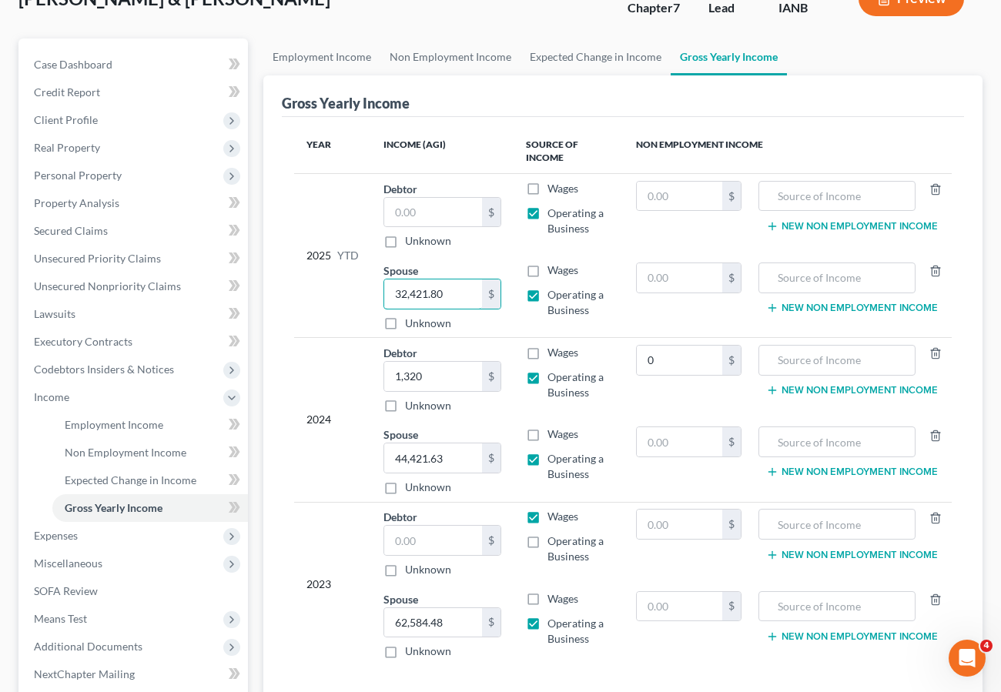
type input "32,421.80"
click at [430, 215] on input "text" at bounding box center [433, 212] width 98 height 29
click at [433, 212] on input "text" at bounding box center [433, 212] width 98 height 29
type input "14,634.27"
click at [291, 25] on div "Russell, Zachary & Meloccaro, Courtney Upgraded Chapter Chapter 7 Status Lead D…" at bounding box center [500, 5] width 964 height 67
